Goal: Task Accomplishment & Management: Complete application form

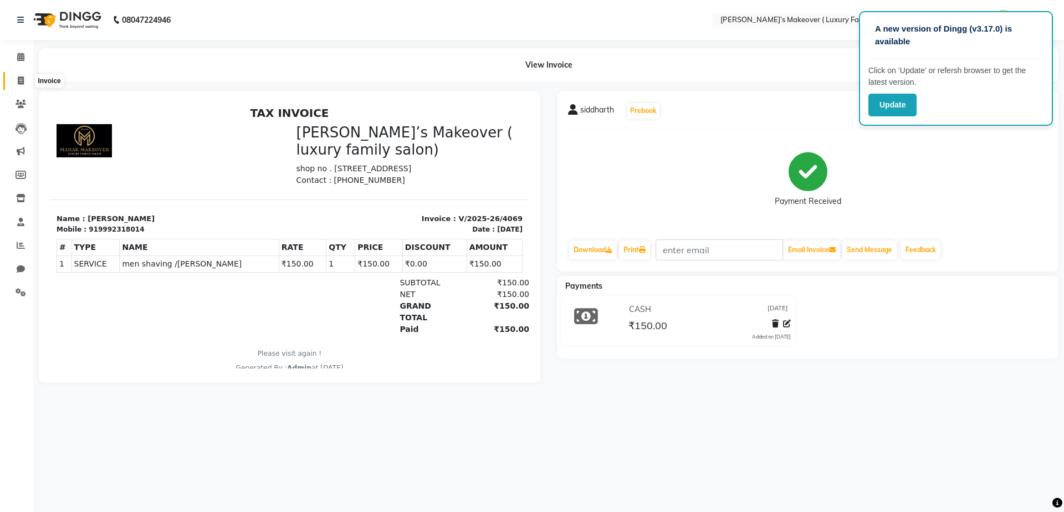
click at [16, 80] on span at bounding box center [20, 81] width 19 height 13
select select "service"
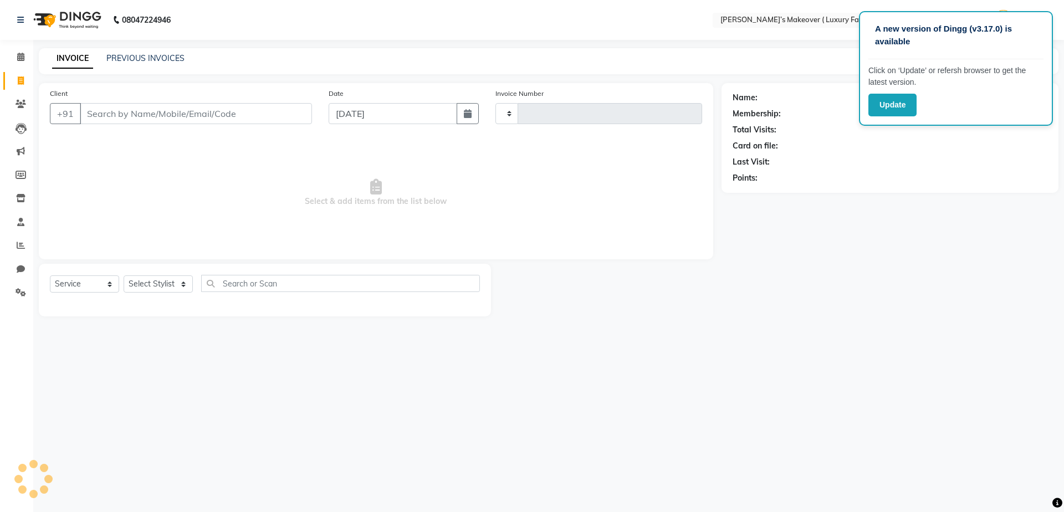
type input "4070"
select select "7777"
type input "9569999902"
click at [282, 109] on span "Add Client" at bounding box center [284, 113] width 44 height 11
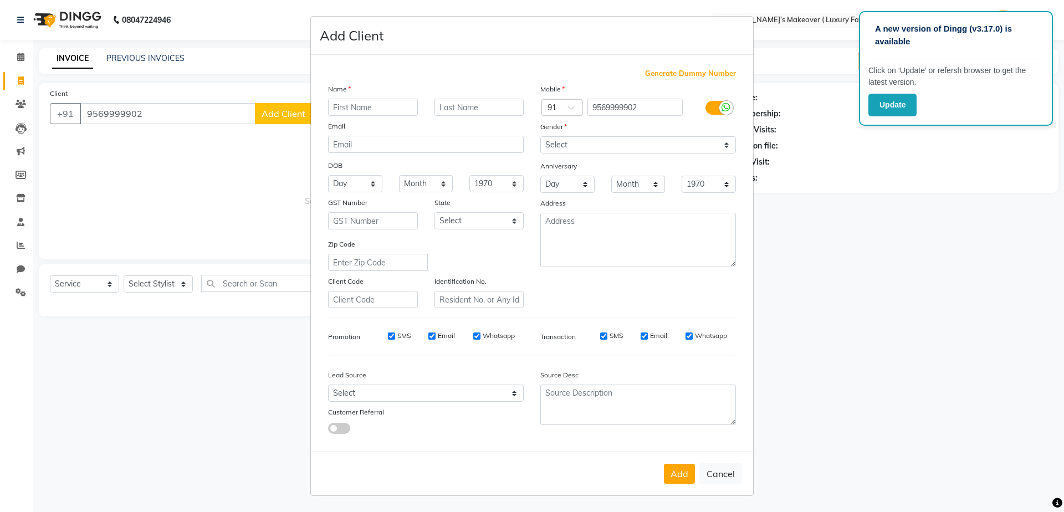
type input "n"
type input "[PERSON_NAME]"
click at [579, 146] on select "Select [DEMOGRAPHIC_DATA] [DEMOGRAPHIC_DATA] Other Prefer Not To Say" at bounding box center [638, 144] width 196 height 17
select select "[DEMOGRAPHIC_DATA]"
click at [540, 136] on select "Select [DEMOGRAPHIC_DATA] [DEMOGRAPHIC_DATA] Other Prefer Not To Say" at bounding box center [638, 144] width 196 height 17
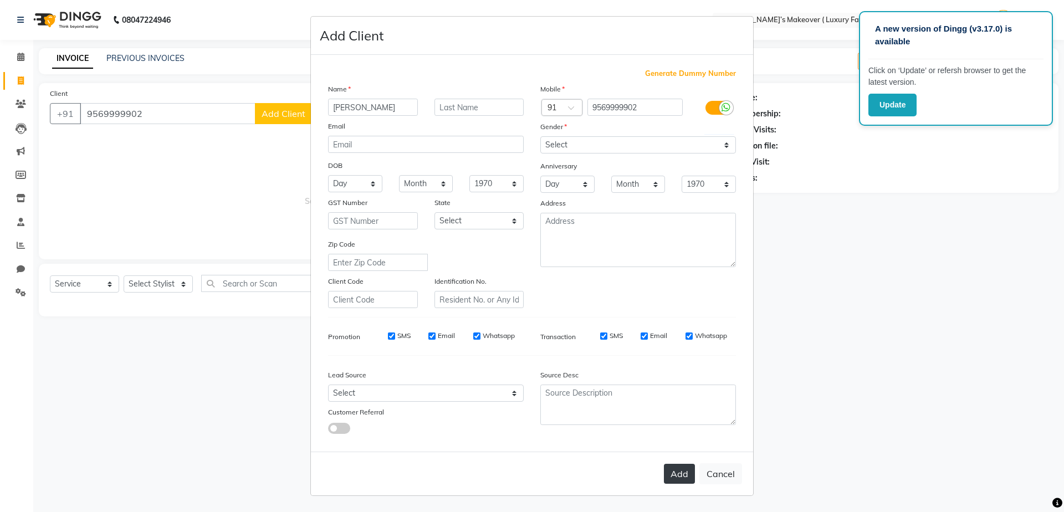
click at [667, 466] on button "Add" at bounding box center [679, 474] width 31 height 20
select select
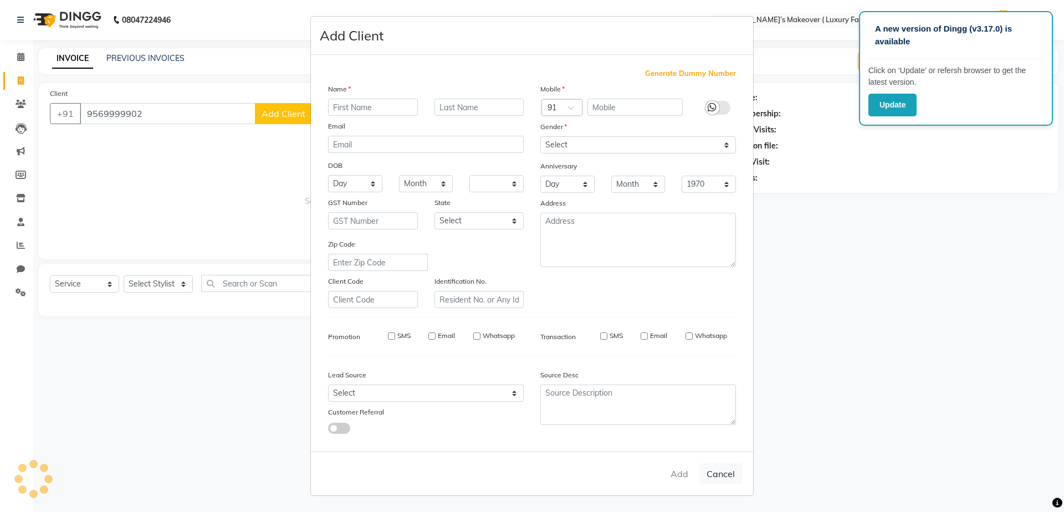
select select
checkbox input "false"
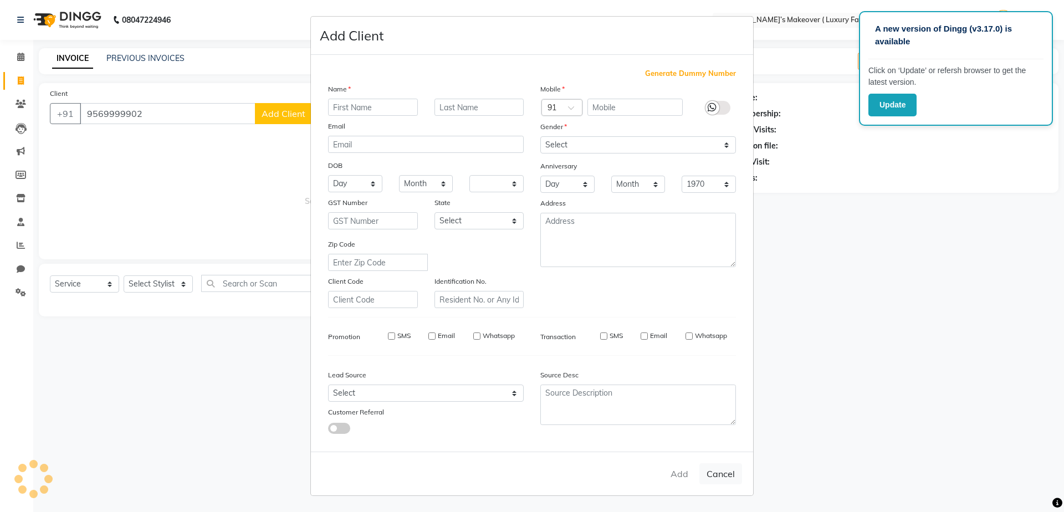
checkbox input "false"
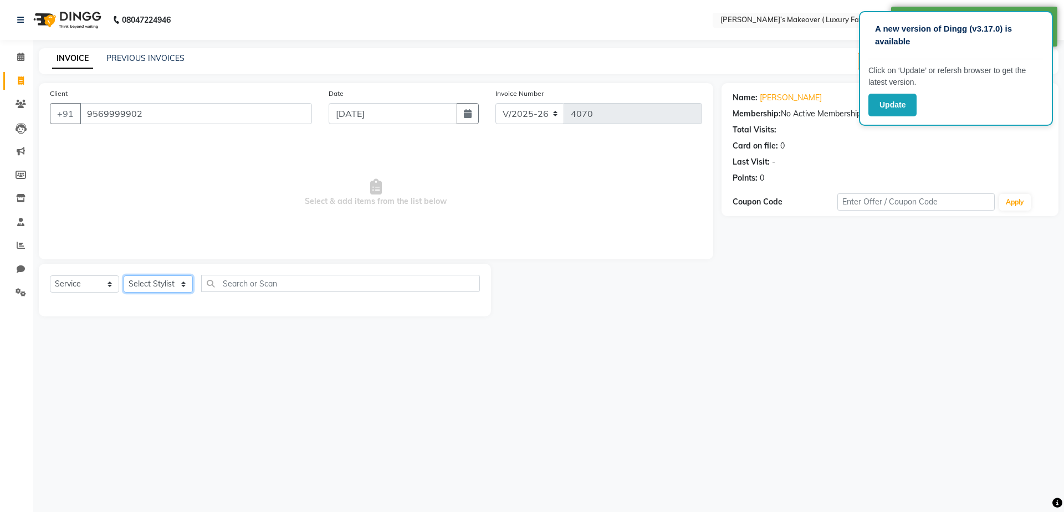
click at [145, 281] on select "Select Stylist [PERSON_NAME] [PERSON_NAME] [PERSON_NAME] [PERSON_NAME] [PERSON_…" at bounding box center [158, 283] width 69 height 17
select select "69505"
click at [124, 275] on select "Select Stylist [PERSON_NAME] [PERSON_NAME] [PERSON_NAME] [PERSON_NAME] [PERSON_…" at bounding box center [158, 283] width 69 height 17
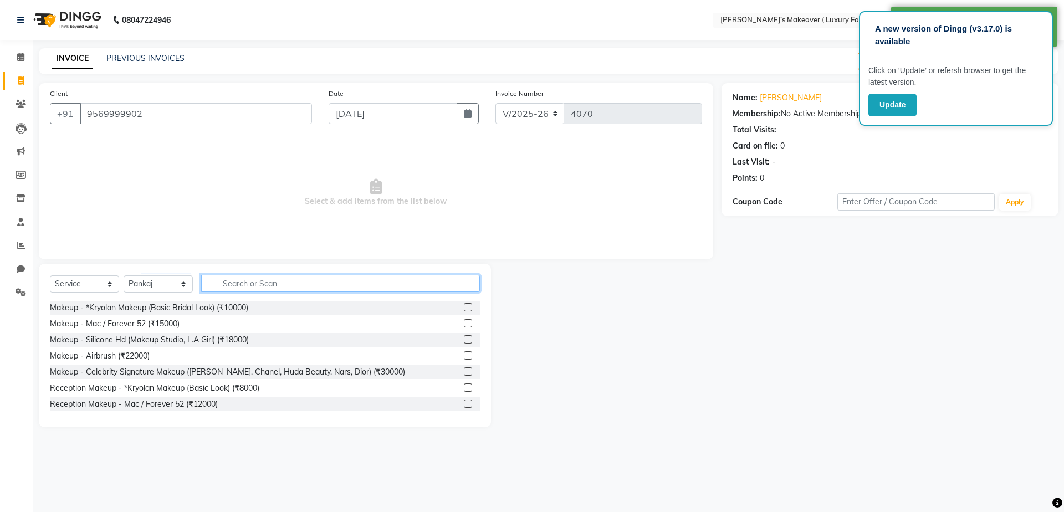
click at [256, 283] on input "text" at bounding box center [340, 283] width 279 height 17
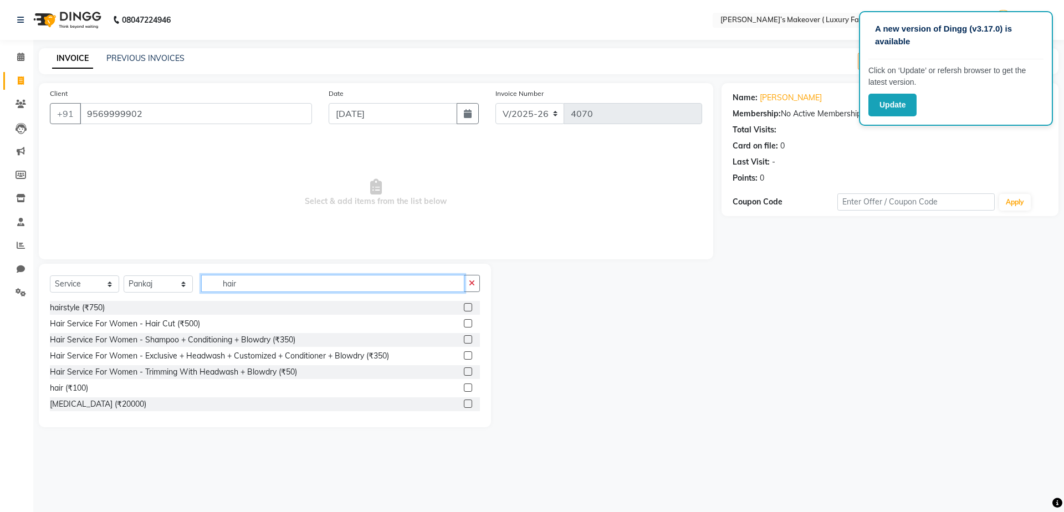
type input "hair"
click at [464, 321] on label at bounding box center [468, 323] width 8 height 8
click at [464, 321] on input "checkbox" at bounding box center [467, 323] width 7 height 7
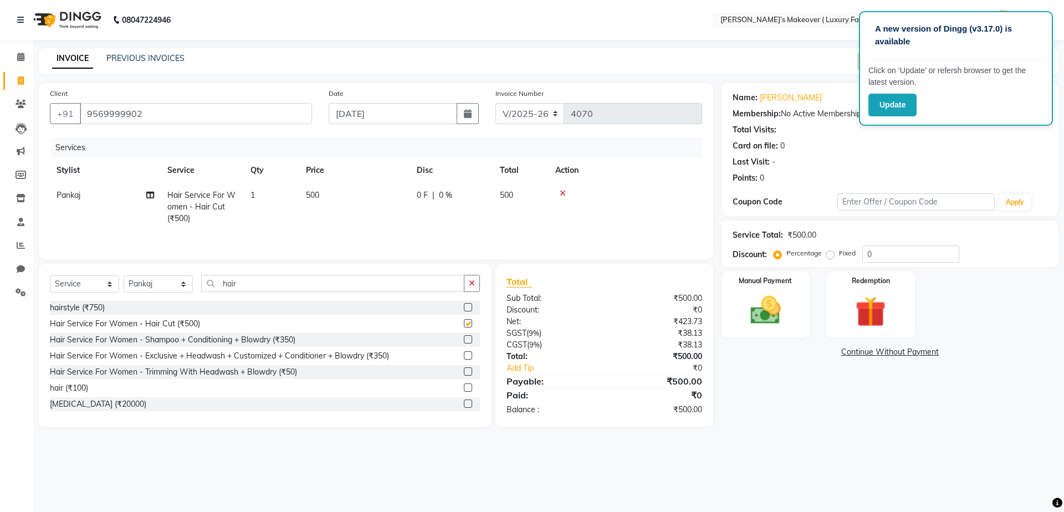
checkbox input "false"
click at [958, 152] on div "Name: [PERSON_NAME] Membership: No Active Membership Total Visits: Card on file…" at bounding box center [890, 136] width 315 height 96
click at [906, 111] on button "Update" at bounding box center [893, 105] width 48 height 23
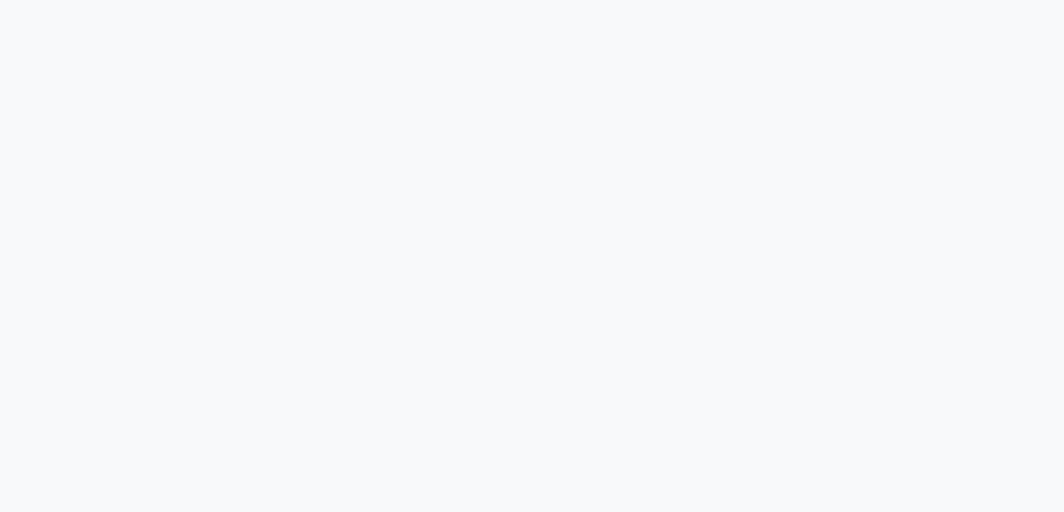
select select "service"
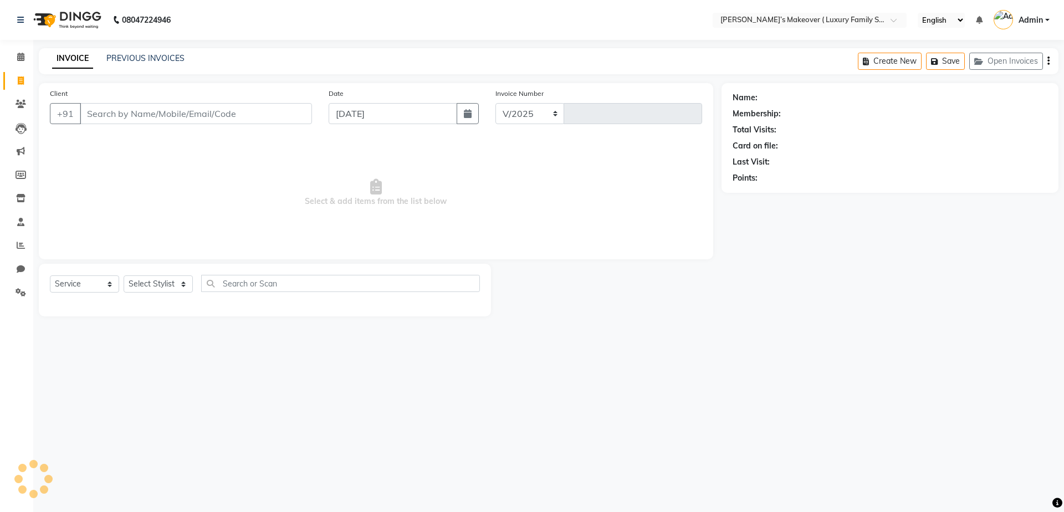
select select "en"
select select "7777"
type input "4070"
click at [19, 79] on icon at bounding box center [21, 80] width 6 height 8
select select "service"
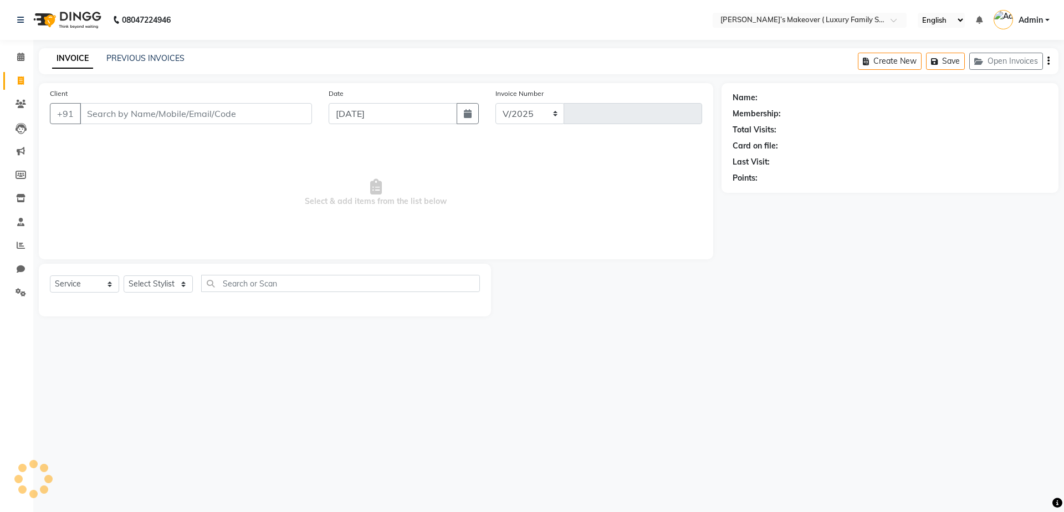
select select "7777"
type input "4070"
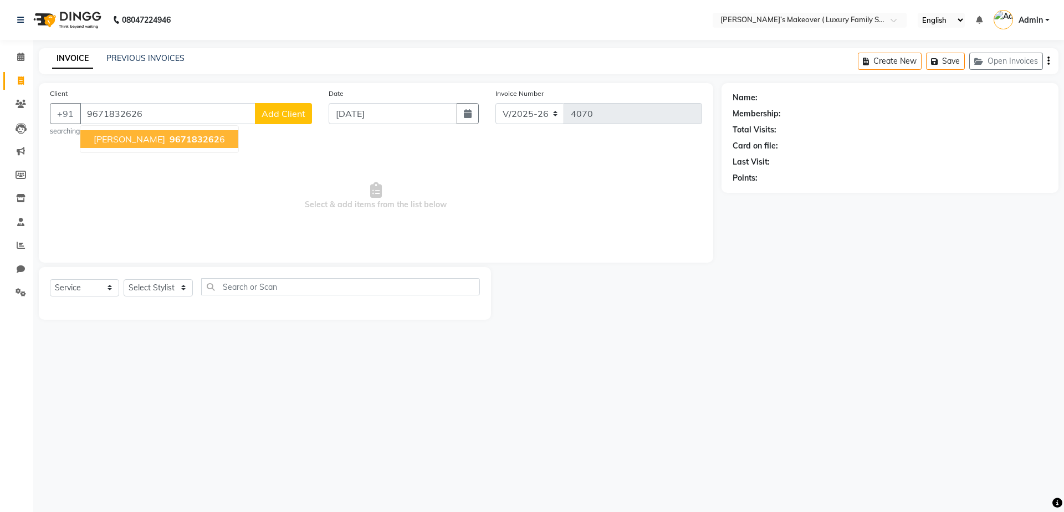
type input "9671832626"
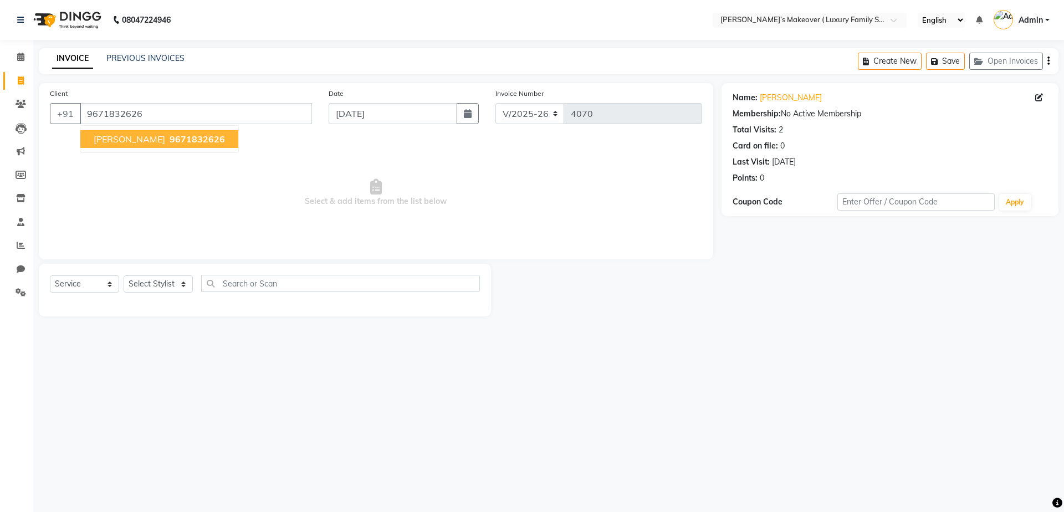
click at [170, 141] on span "9671832626" at bounding box center [197, 139] width 55 height 11
click at [171, 281] on select "Select Stylist [PERSON_NAME] [PERSON_NAME] [PERSON_NAME] [PERSON_NAME] [PERSON_…" at bounding box center [158, 283] width 69 height 17
select select "69506"
click at [124, 275] on select "Select Stylist [PERSON_NAME] [PERSON_NAME] [PERSON_NAME] [PERSON_NAME] [PERSON_…" at bounding box center [158, 283] width 69 height 17
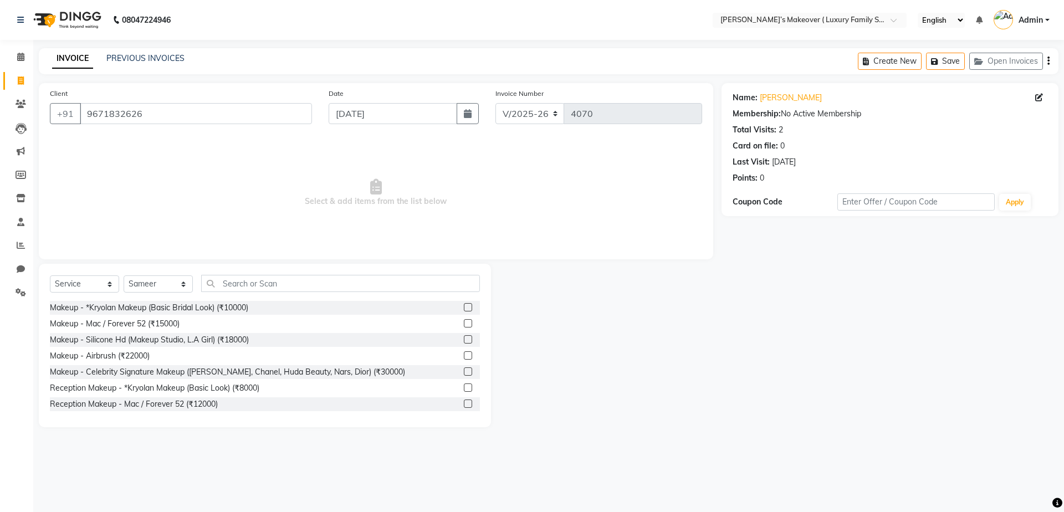
click at [320, 293] on div "Select Service Product Membership Package Voucher Prepaid Gift Card Select Styl…" at bounding box center [265, 288] width 430 height 26
click at [320, 287] on input "text" at bounding box center [340, 283] width 279 height 17
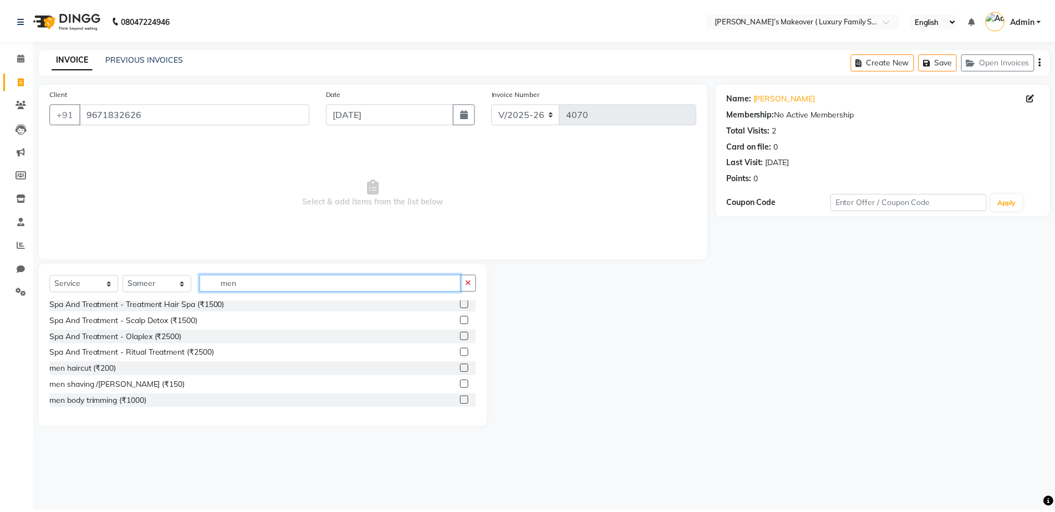
scroll to position [166, 0]
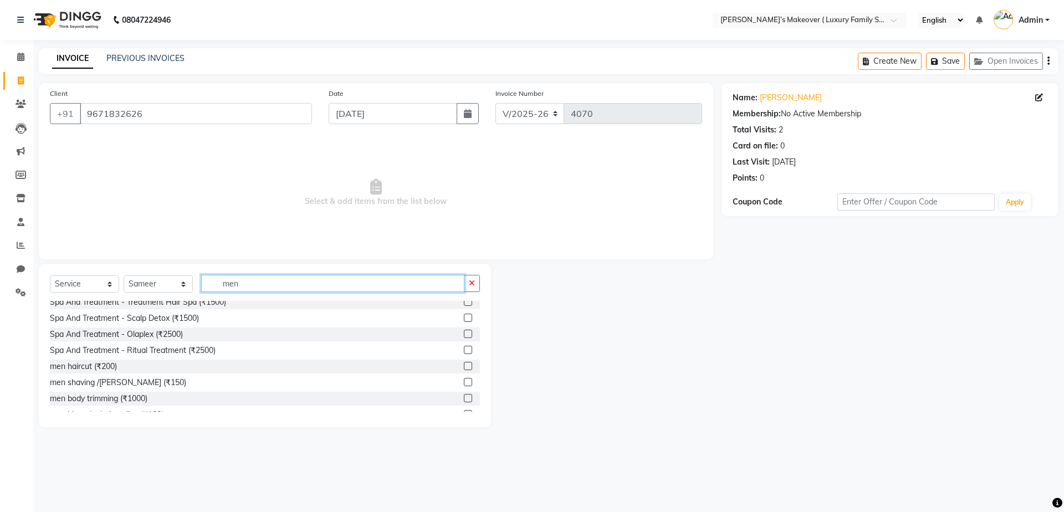
type input "men"
click at [464, 365] on label at bounding box center [468, 366] width 8 height 8
click at [464, 365] on input "checkbox" at bounding box center [467, 366] width 7 height 7
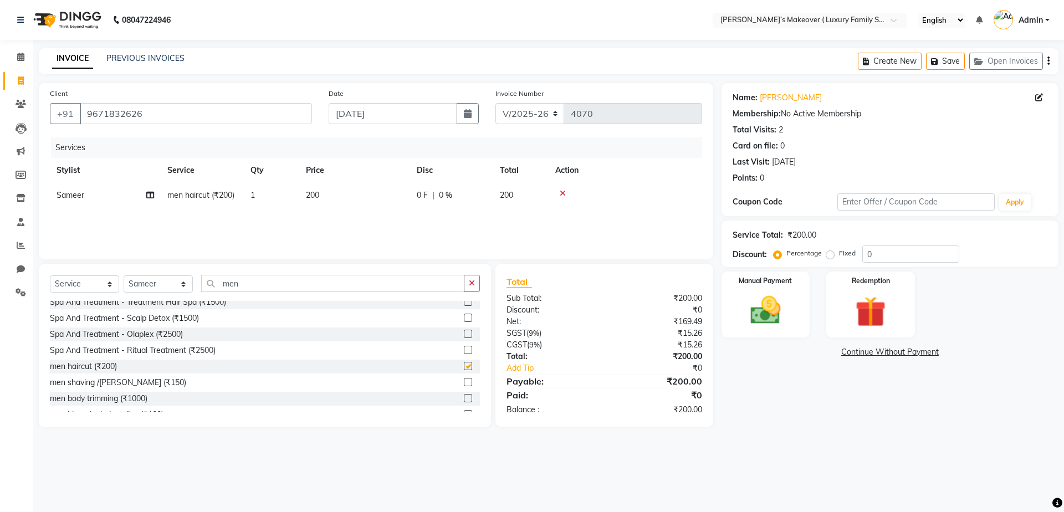
checkbox input "false"
click at [319, 192] on td "200" at bounding box center [354, 195] width 111 height 25
select select "69506"
click at [386, 201] on input "200" at bounding box center [407, 198] width 98 height 17
type input "2"
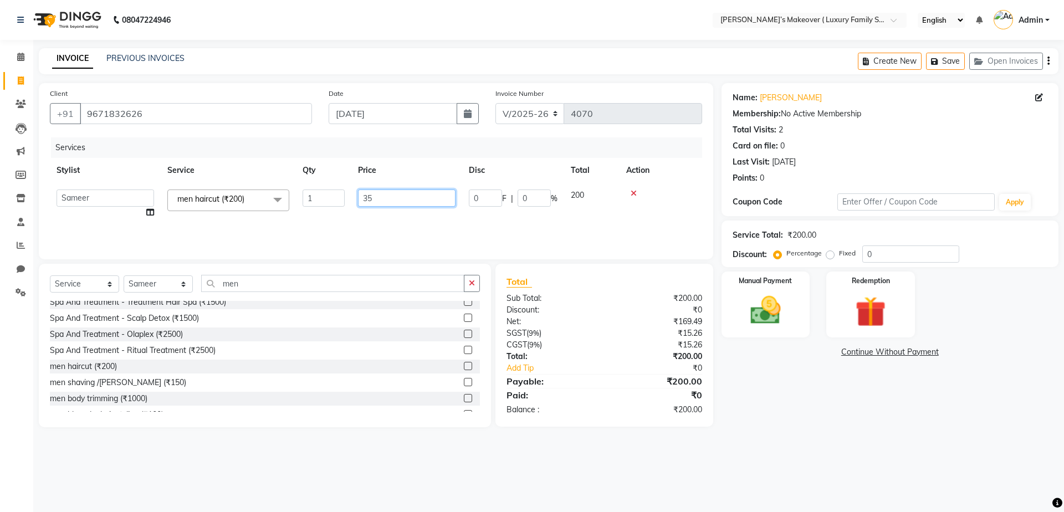
type input "350"
click at [1049, 61] on icon "button" at bounding box center [1049, 61] width 2 height 1
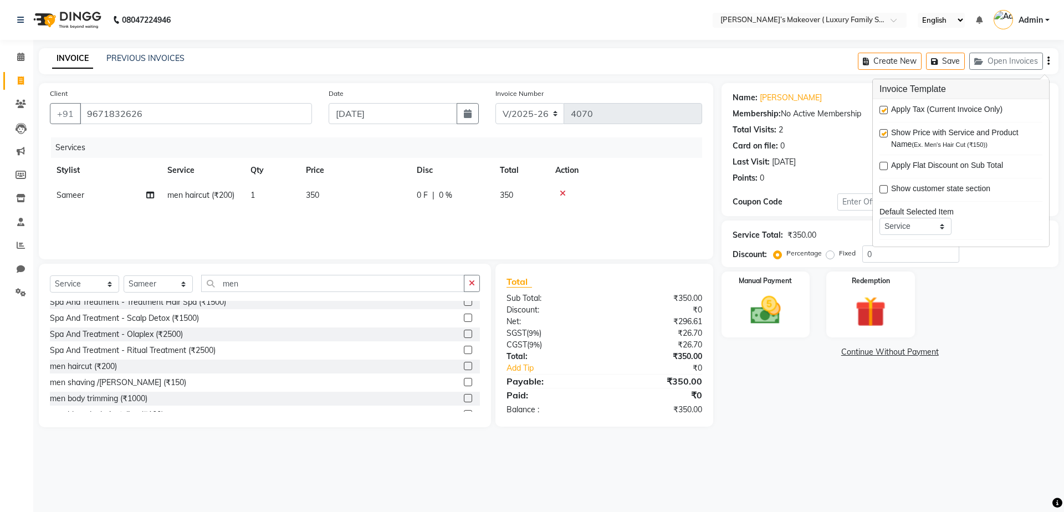
click at [885, 106] on label at bounding box center [884, 110] width 8 height 8
click at [885, 107] on input "checkbox" at bounding box center [883, 110] width 7 height 7
checkbox input "false"
click at [885, 130] on label at bounding box center [884, 133] width 8 height 8
click at [885, 130] on input "checkbox" at bounding box center [883, 133] width 7 height 7
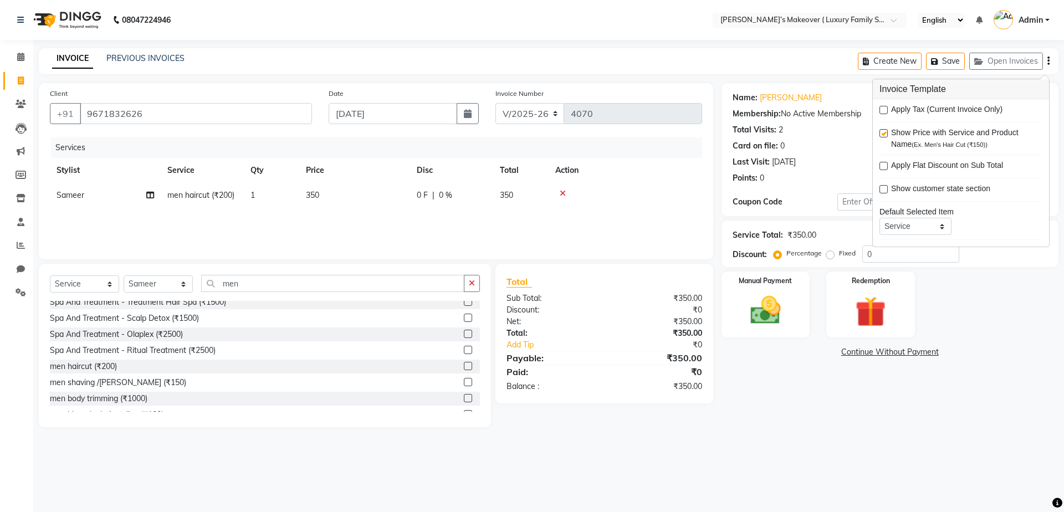
checkbox input "false"
click at [809, 289] on div "Manual Payment" at bounding box center [765, 305] width 92 height 68
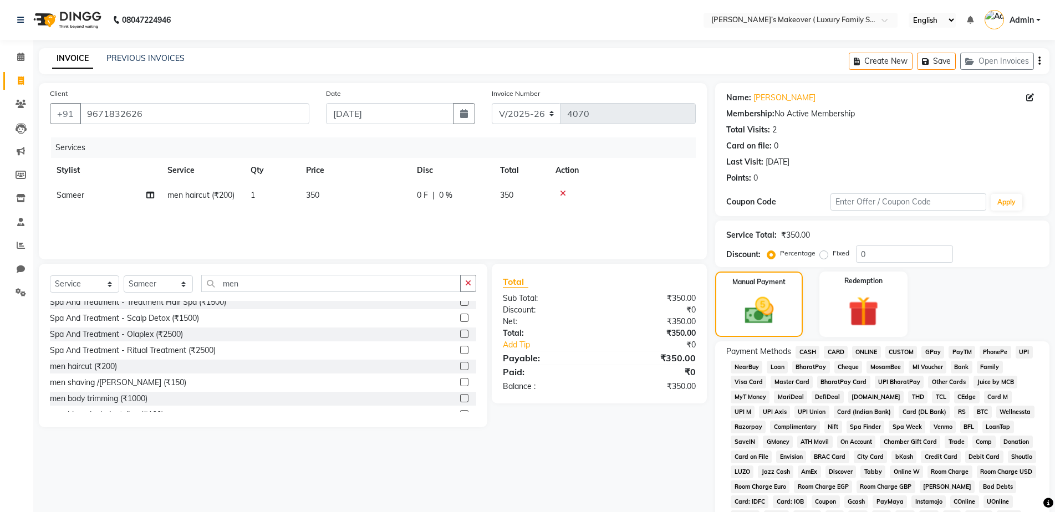
click at [807, 353] on span "CASH" at bounding box center [807, 352] width 24 height 13
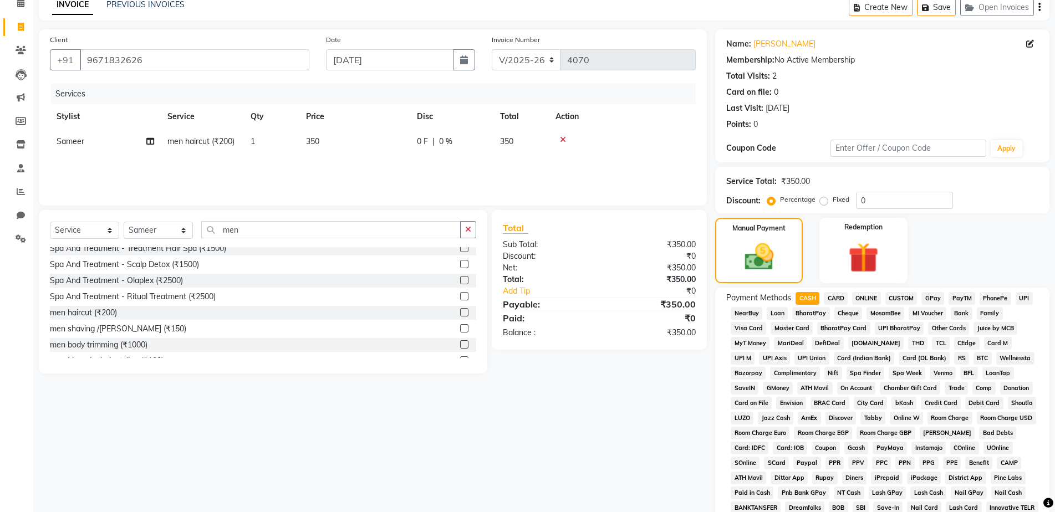
scroll to position [218, 0]
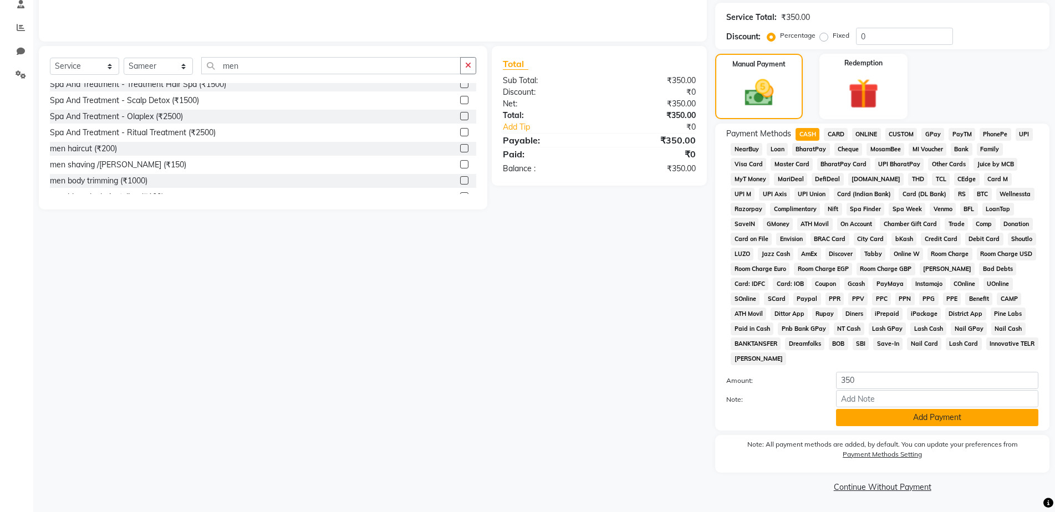
click at [854, 420] on button "Add Payment" at bounding box center [937, 417] width 202 height 17
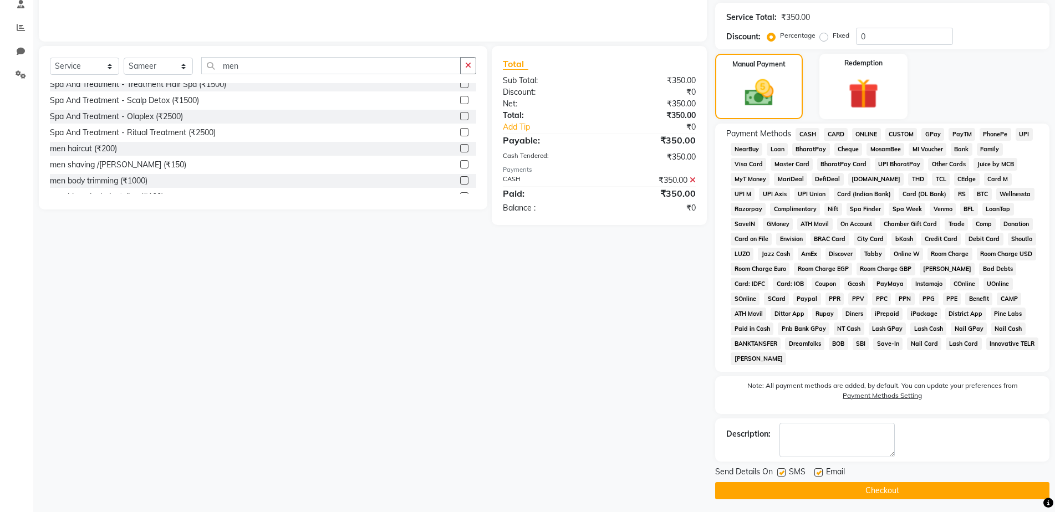
click at [883, 494] on button "Checkout" at bounding box center [882, 490] width 334 height 17
